Goal: Task Accomplishment & Management: Use online tool/utility

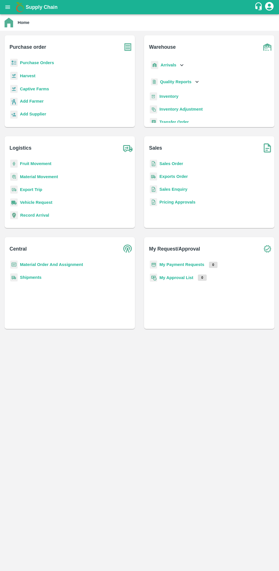
click at [32, 63] on b "Purchase Orders" at bounding box center [37, 62] width 34 height 5
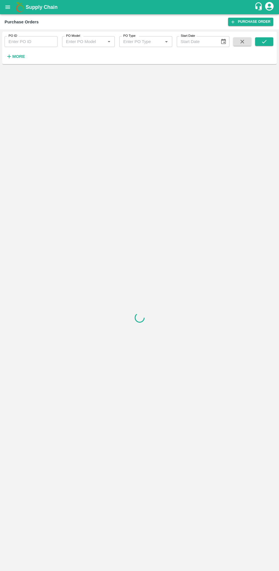
click at [18, 57] on strong "More" at bounding box center [18, 56] width 13 height 5
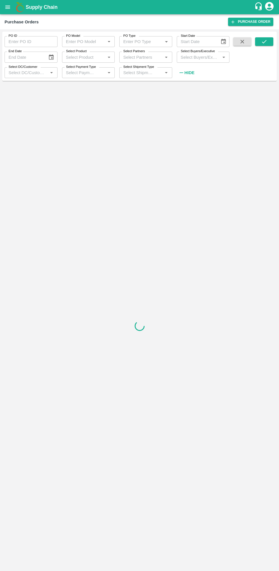
click at [197, 58] on input "Select Buyers/Executive" at bounding box center [199, 56] width 40 height 7
type input "ujj"
click at [187, 86] on input "checkbox" at bounding box center [189, 85] width 11 height 11
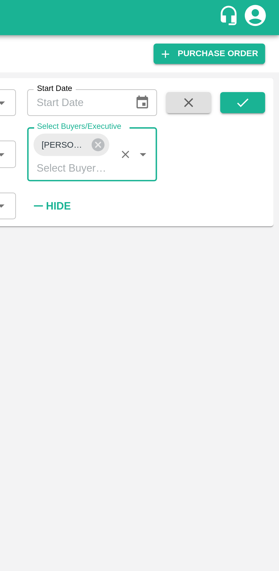
click at [269, 44] on button "submit" at bounding box center [264, 41] width 18 height 9
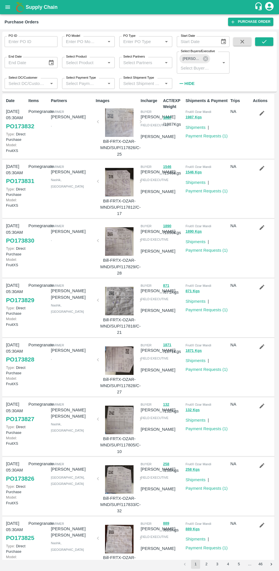
click at [267, 40] on icon "submit" at bounding box center [264, 41] width 6 height 6
